Goal: Task Accomplishment & Management: Manage account settings

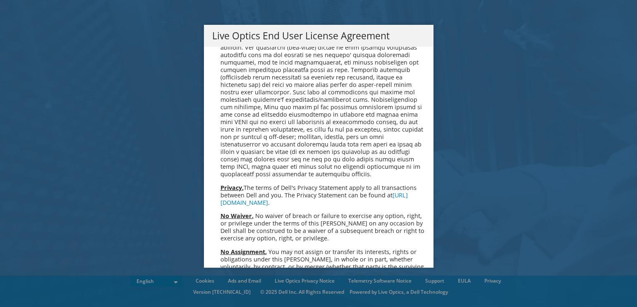
scroll to position [3134, 0]
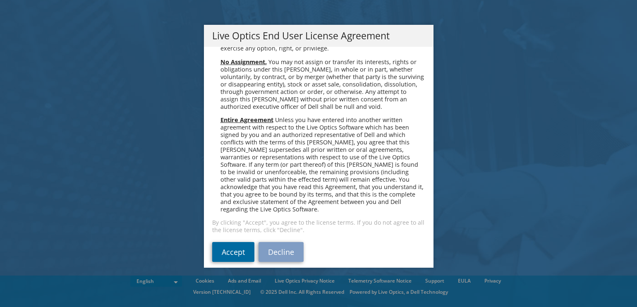
click at [219, 242] on link "Accept" at bounding box center [233, 252] width 42 height 20
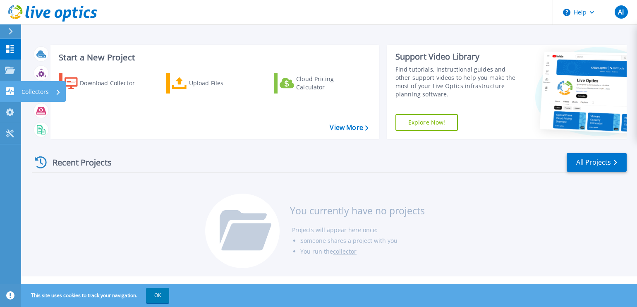
click at [31, 89] on p "Collectors" at bounding box center [35, 92] width 27 height 22
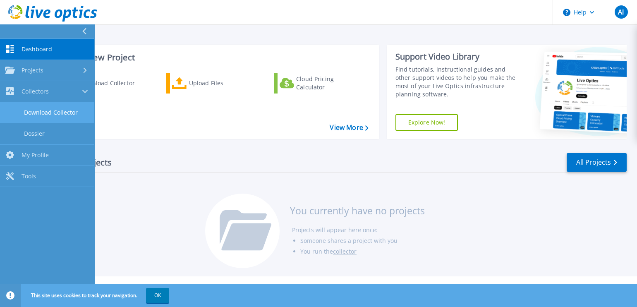
click at [37, 103] on link "Download Collector" at bounding box center [47, 112] width 94 height 21
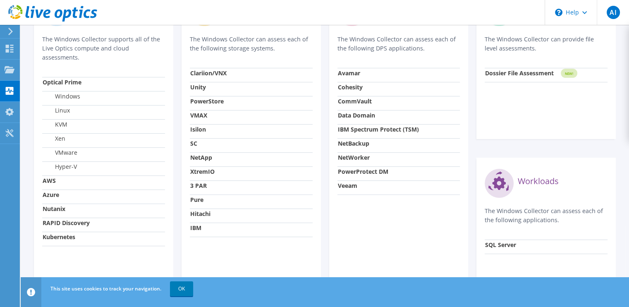
scroll to position [299, 0]
click at [187, 216] on div "Storage The Windows Collector can assess each of the following storage systems.…" at bounding box center [251, 148] width 139 height 325
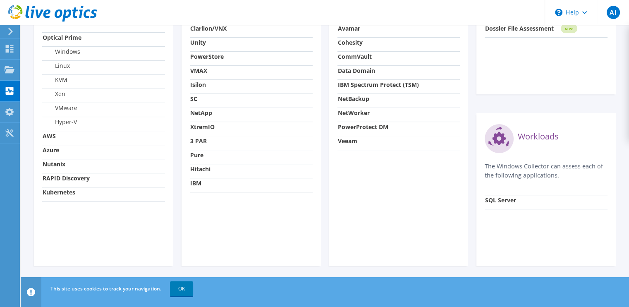
scroll to position [345, 0]
click at [9, 134] on icon at bounding box center [10, 133] width 10 height 8
click at [11, 109] on use at bounding box center [9, 112] width 8 height 8
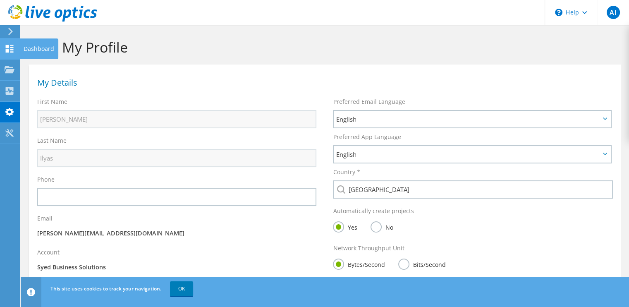
click at [10, 50] on icon at bounding box center [10, 49] width 10 height 8
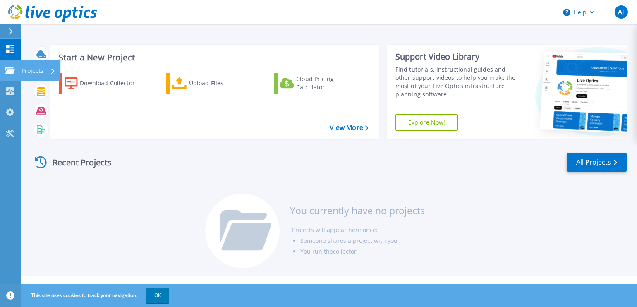
click at [10, 69] on icon at bounding box center [10, 70] width 10 height 7
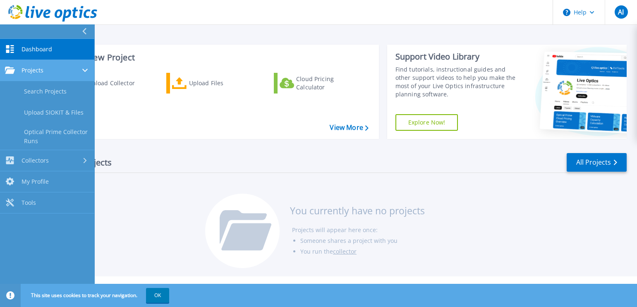
click at [57, 69] on div "Projects" at bounding box center [47, 70] width 84 height 7
click at [60, 67] on div "Projects" at bounding box center [47, 70] width 84 height 7
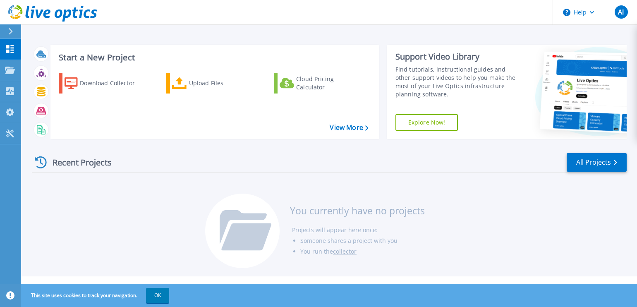
click at [178, 43] on div "Start a New Project Download Collector Upload Files Cloud Pricing Calculator Vi…" at bounding box center [329, 92] width 595 height 108
click at [341, 129] on link "View More" at bounding box center [349, 128] width 38 height 8
click at [599, 163] on link "All Projects" at bounding box center [597, 162] width 60 height 19
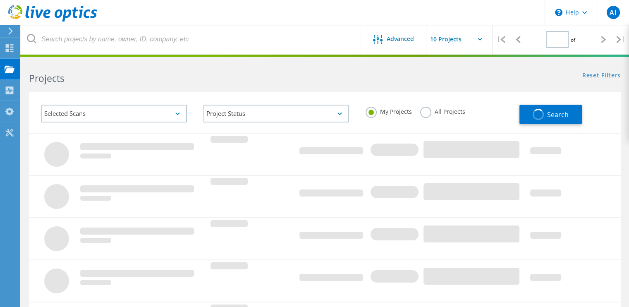
type input "1"
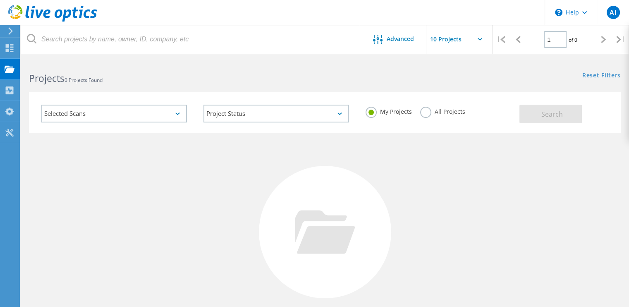
click at [176, 116] on div "Selected Scans" at bounding box center [114, 114] width 146 height 18
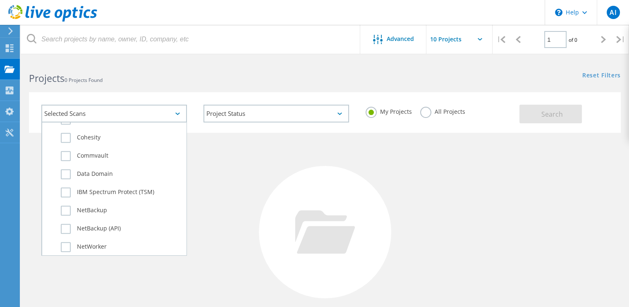
scroll to position [483, 0]
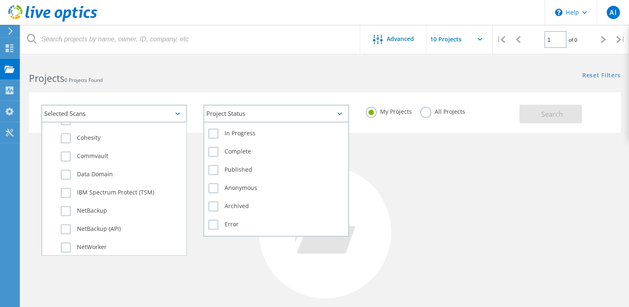
click at [289, 116] on div "Project Status" at bounding box center [276, 114] width 146 height 18
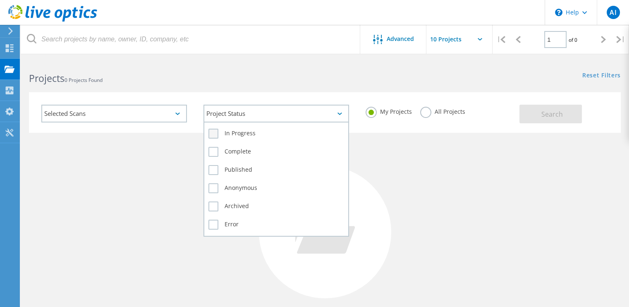
click at [215, 133] on label "In Progress" at bounding box center [276, 134] width 136 height 10
click at [0, 0] on input "In Progress" at bounding box center [0, 0] width 0 height 0
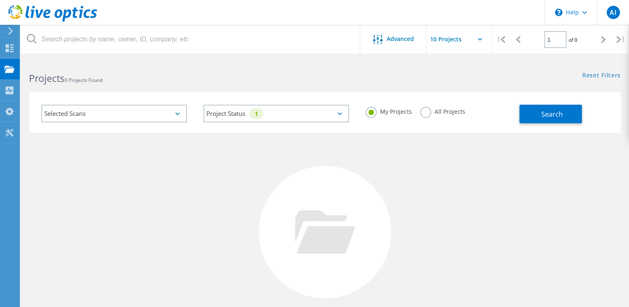
click at [157, 112] on div "Selected Scans" at bounding box center [114, 114] width 146 height 18
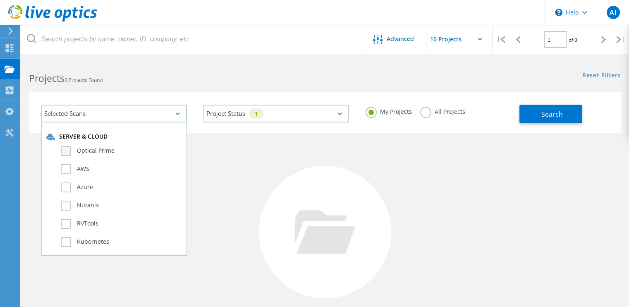
click at [66, 149] on label "Optical Prime" at bounding box center [121, 151] width 121 height 10
click at [0, 0] on input "Optical Prime" at bounding box center [0, 0] width 0 height 0
click at [65, 184] on label "SQL Server" at bounding box center [121, 186] width 121 height 10
click at [0, 0] on input "SQL Server" at bounding box center [0, 0] width 0 height 0
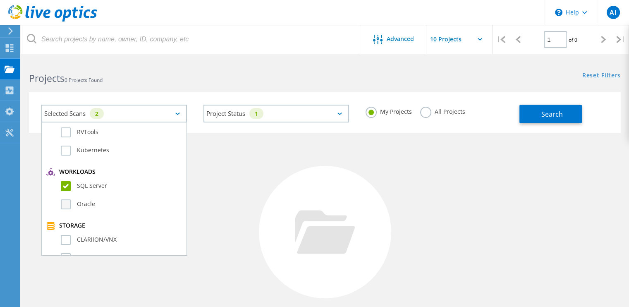
click at [68, 202] on label "Oracle" at bounding box center [121, 204] width 121 height 10
click at [0, 0] on input "Oracle" at bounding box center [0, 0] width 0 height 0
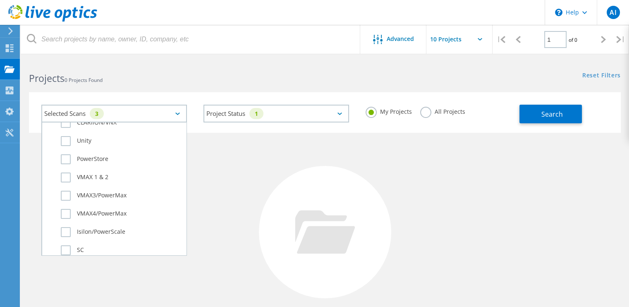
scroll to position [208, 0]
click at [64, 140] on label "Unity" at bounding box center [121, 142] width 121 height 10
click at [0, 0] on input "Unity" at bounding box center [0, 0] width 0 height 0
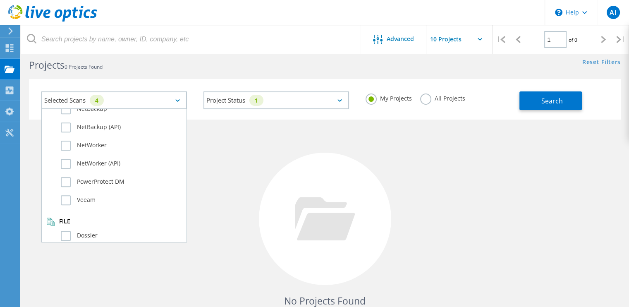
scroll to position [12, 0]
click at [66, 232] on label "Dossier" at bounding box center [121, 237] width 121 height 10
click at [0, 0] on input "Dossier" at bounding box center [0, 0] width 0 height 0
click at [229, 161] on div "No Projects Found Try refining your search." at bounding box center [325, 228] width 592 height 214
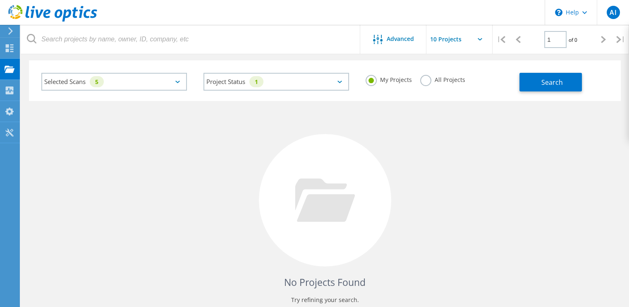
scroll to position [0, 0]
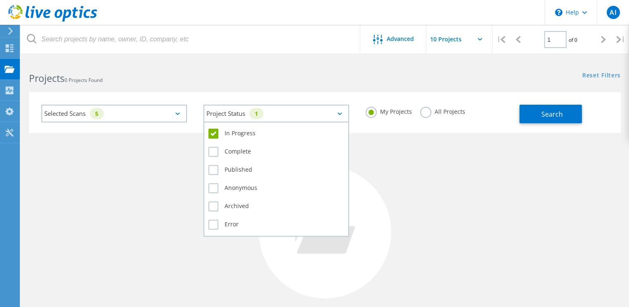
click at [337, 116] on div "Project Status 1" at bounding box center [276, 114] width 146 height 18
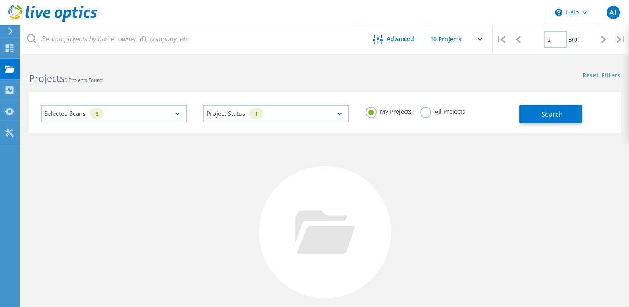
click at [418, 155] on div "No Projects Found Try refining your search." at bounding box center [325, 240] width 592 height 214
click at [552, 114] on span "Search" at bounding box center [552, 114] width 22 height 9
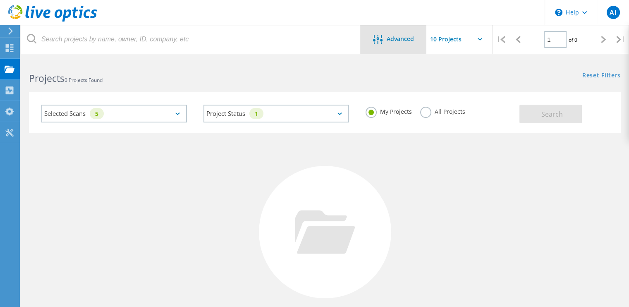
click at [401, 39] on span "Advanced" at bounding box center [400, 39] width 27 height 6
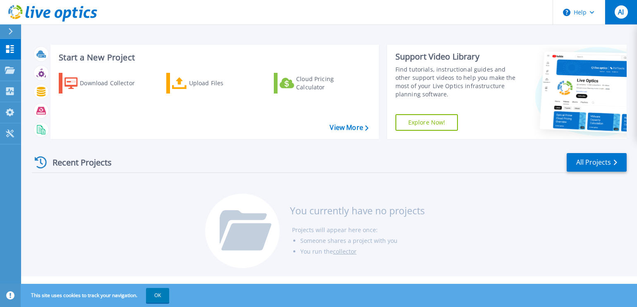
click at [622, 12] on span "AI" at bounding box center [621, 12] width 6 height 7
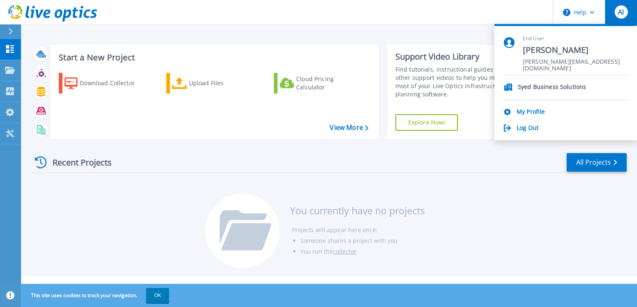
click at [556, 131] on div "Log Out" at bounding box center [566, 128] width 124 height 8
click at [531, 125] on link "Log Out" at bounding box center [527, 128] width 22 height 8
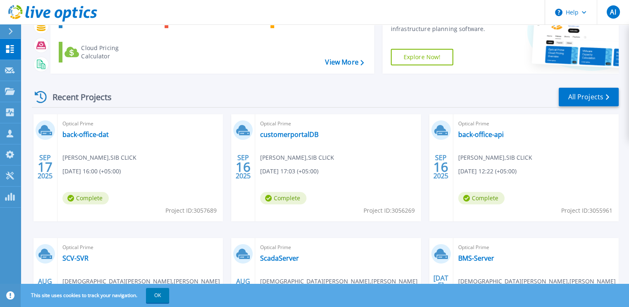
scroll to position [151, 0]
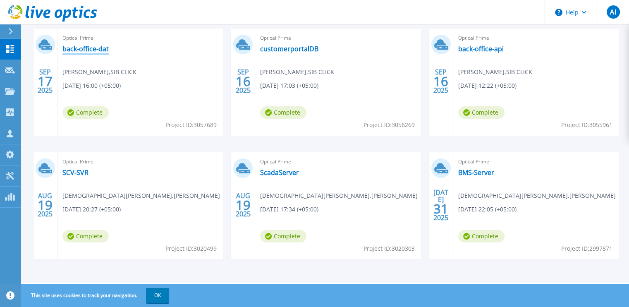
click at [93, 52] on link "back-office-dat" at bounding box center [85, 49] width 46 height 8
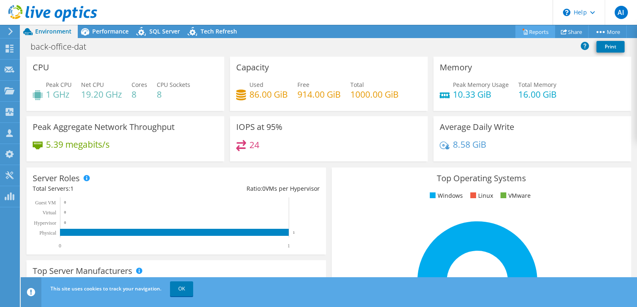
click at [533, 32] on link "Reports" at bounding box center [535, 31] width 40 height 13
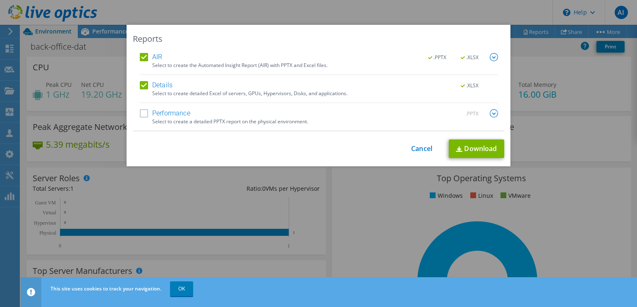
click at [146, 112] on label "Performance" at bounding box center [165, 113] width 50 height 8
click at [0, 0] on input "Performance" at bounding box center [0, 0] width 0 height 0
click at [425, 146] on link "Cancel" at bounding box center [421, 149] width 21 height 8
